Goal: Find specific page/section: Find specific page/section

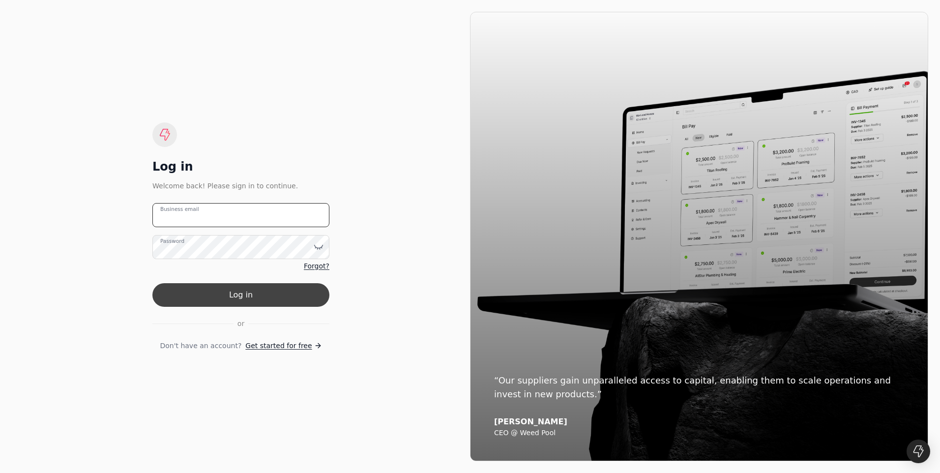
type email "[EMAIL_ADDRESS][PERSON_NAME][DOMAIN_NAME]"
click at [229, 300] on button "Log in" at bounding box center [240, 295] width 177 height 24
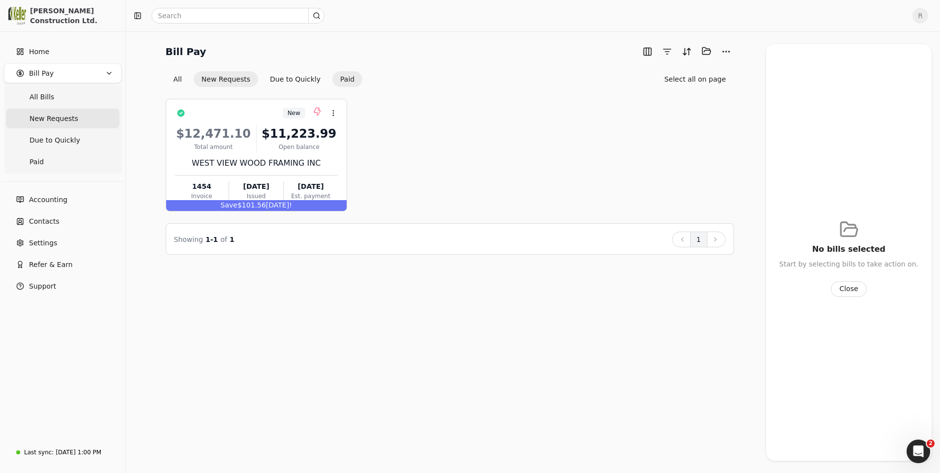
click at [335, 79] on button "Paid" at bounding box center [347, 79] width 30 height 16
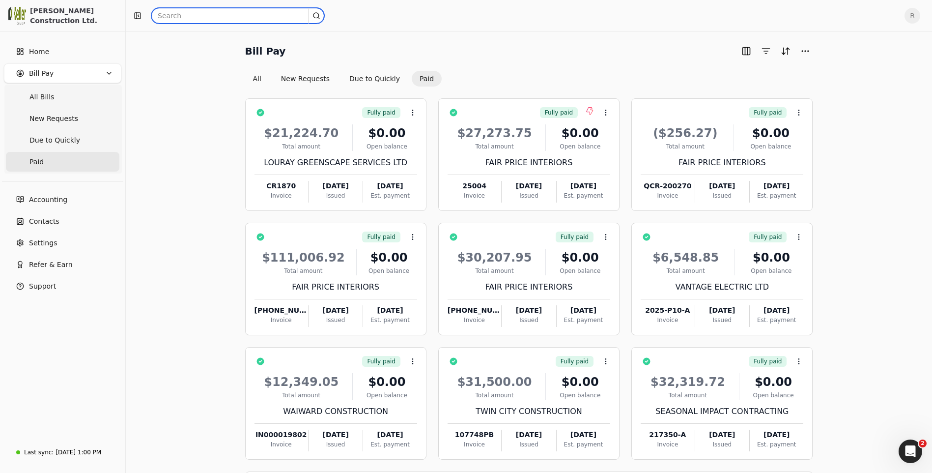
click at [179, 17] on input "text" at bounding box center [237, 16] width 173 height 16
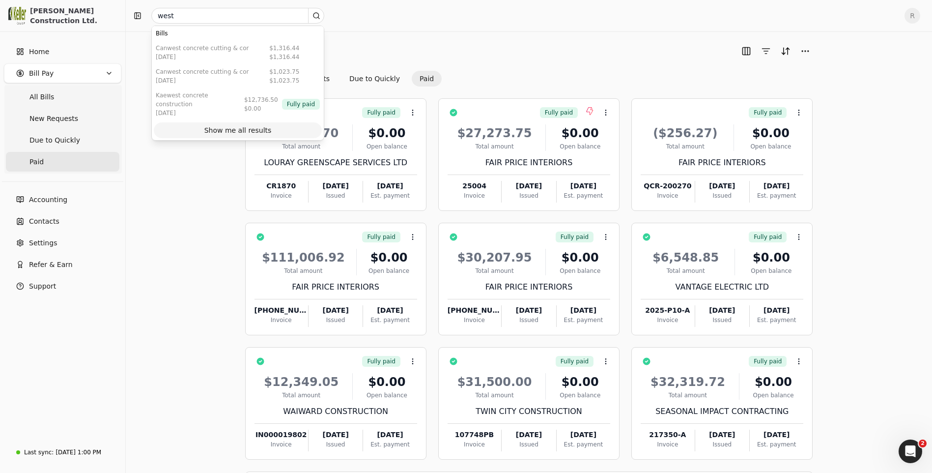
click at [247, 125] on div "Show me all results" at bounding box center [237, 130] width 67 height 10
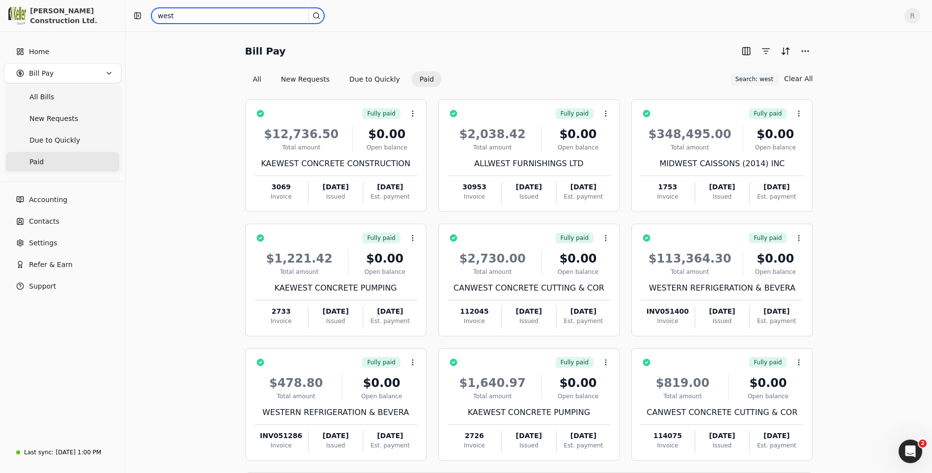
click at [201, 16] on input "west" at bounding box center [237, 16] width 173 height 16
type input "west view wood"
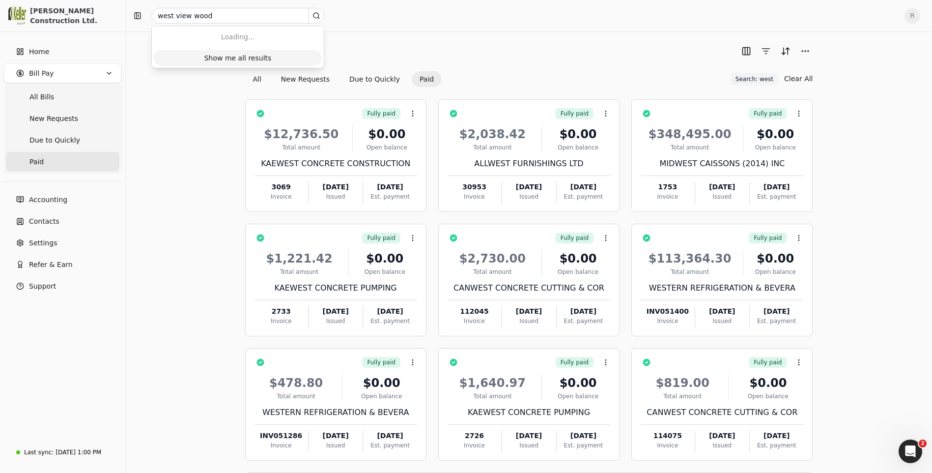
click at [237, 58] on div "Show me all results" at bounding box center [237, 58] width 67 height 10
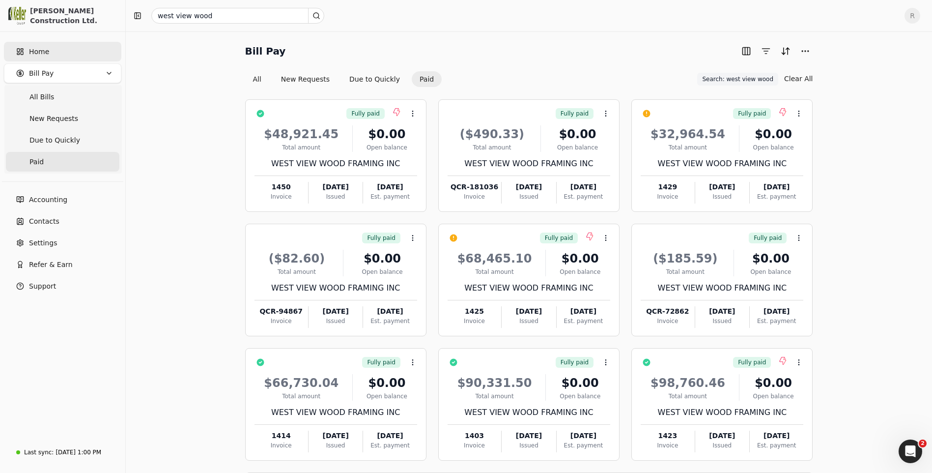
click at [39, 50] on span "Home" at bounding box center [39, 52] width 20 height 10
